Goal: Task Accomplishment & Management: Manage account settings

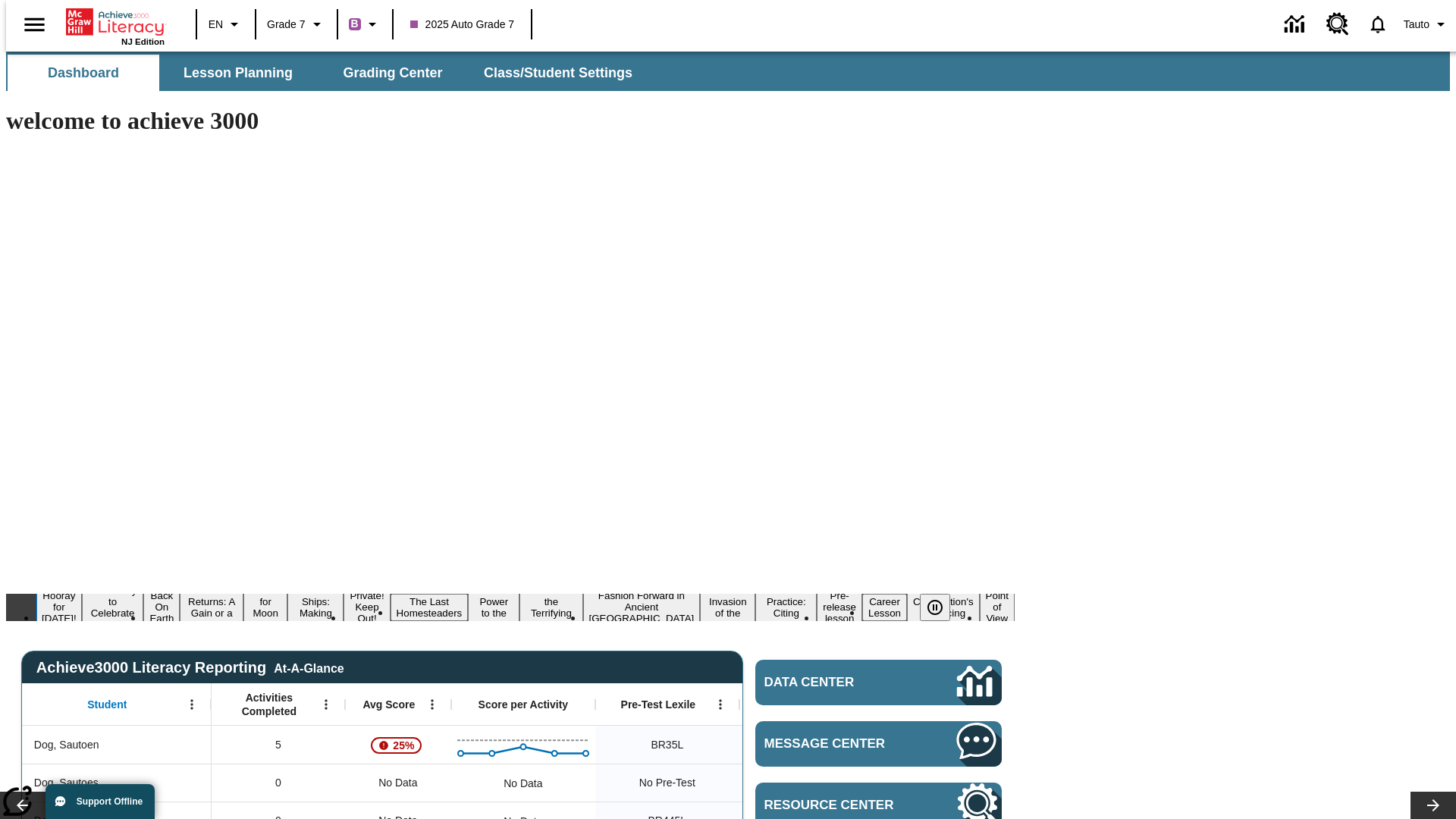
click at [82, 588] on button "Hooray for Constitution Day!" at bounding box center [59, 607] width 45 height 37
click at [941, 598] on icon "Pause" at bounding box center [935, 607] width 18 height 18
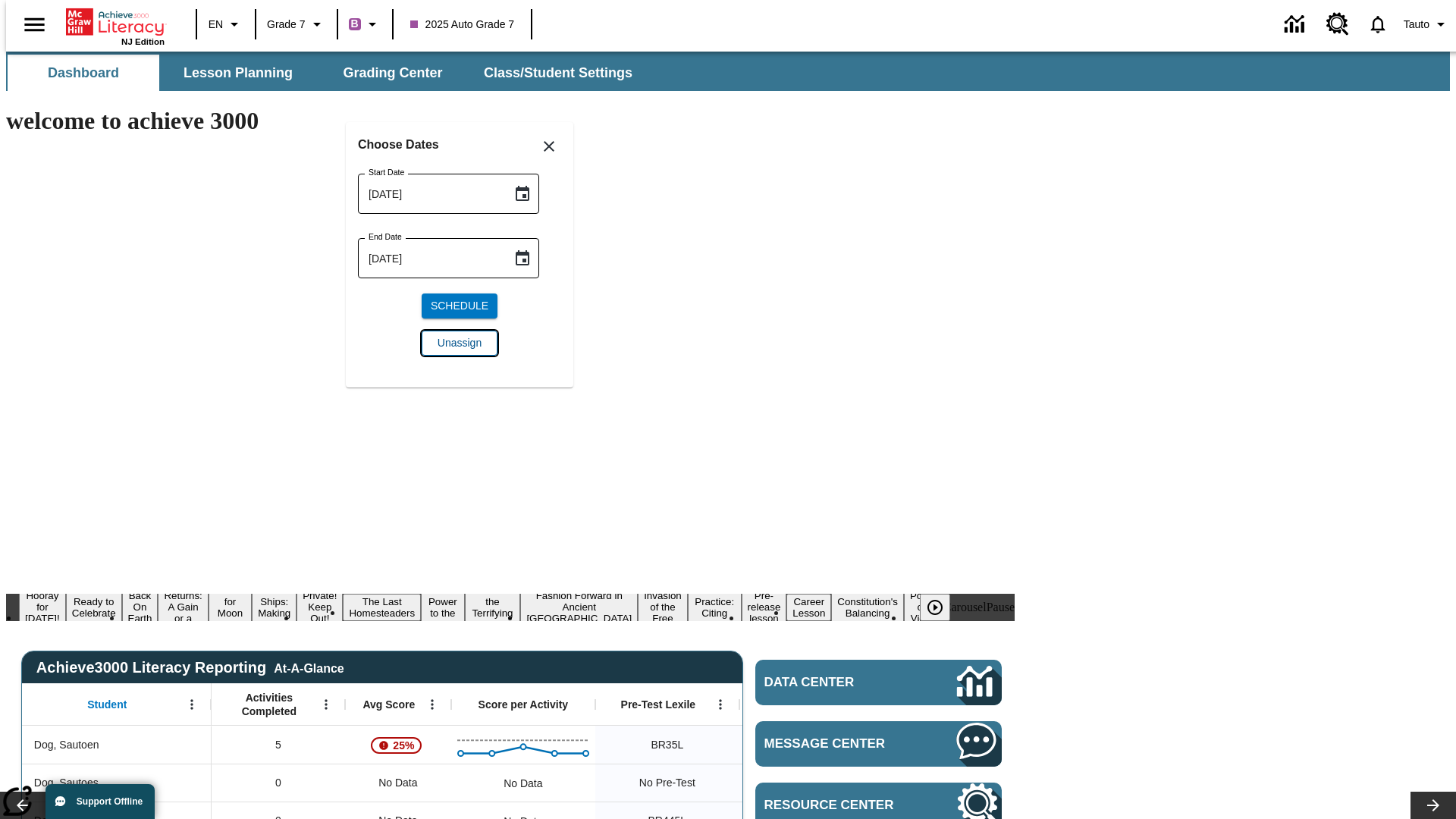
click at [460, 343] on span "Unassign" at bounding box center [459, 342] width 44 height 16
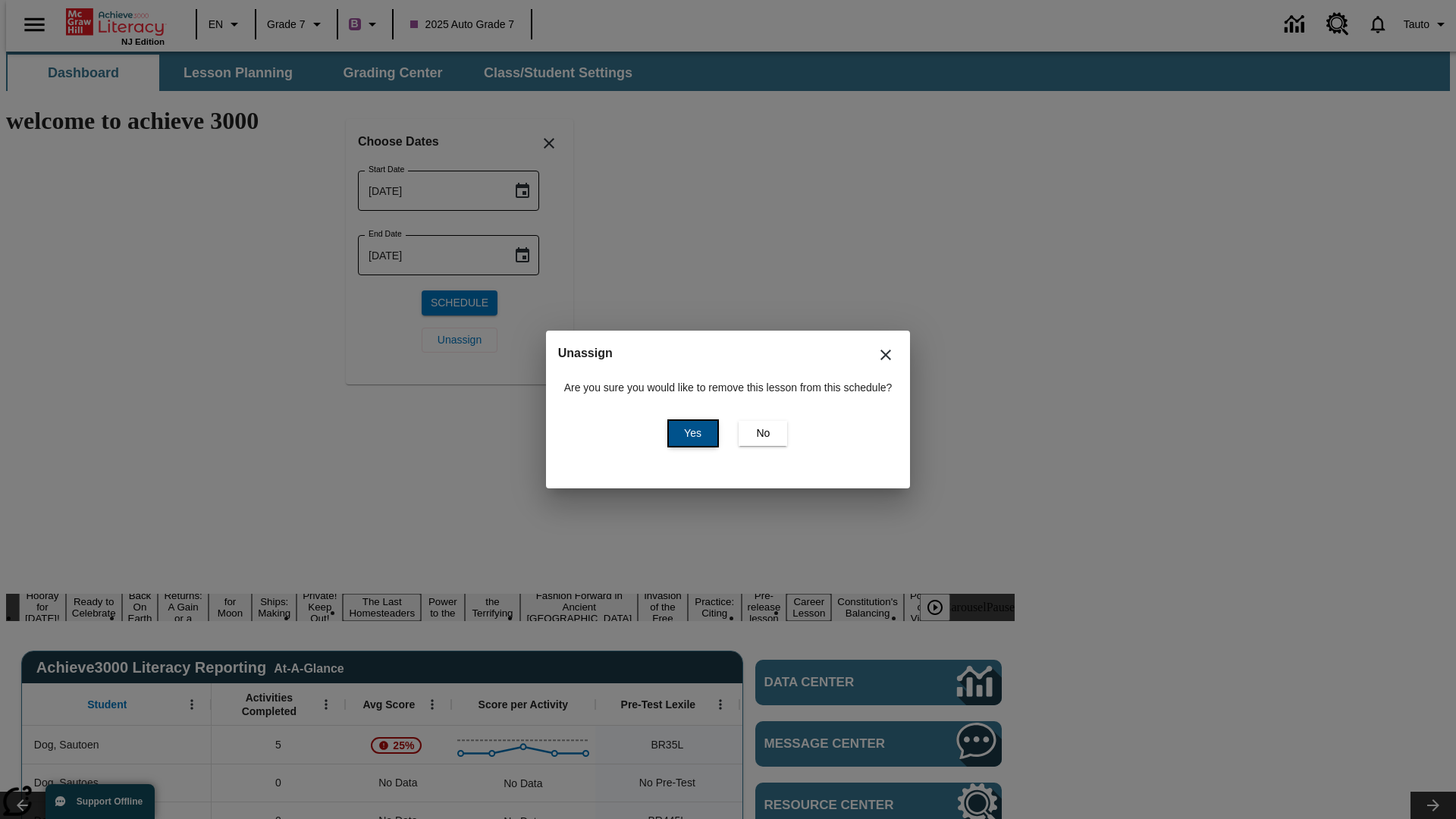
click at [690, 433] on span "Yes" at bounding box center [692, 433] width 17 height 16
